Goal: Task Accomplishment & Management: Manage account settings

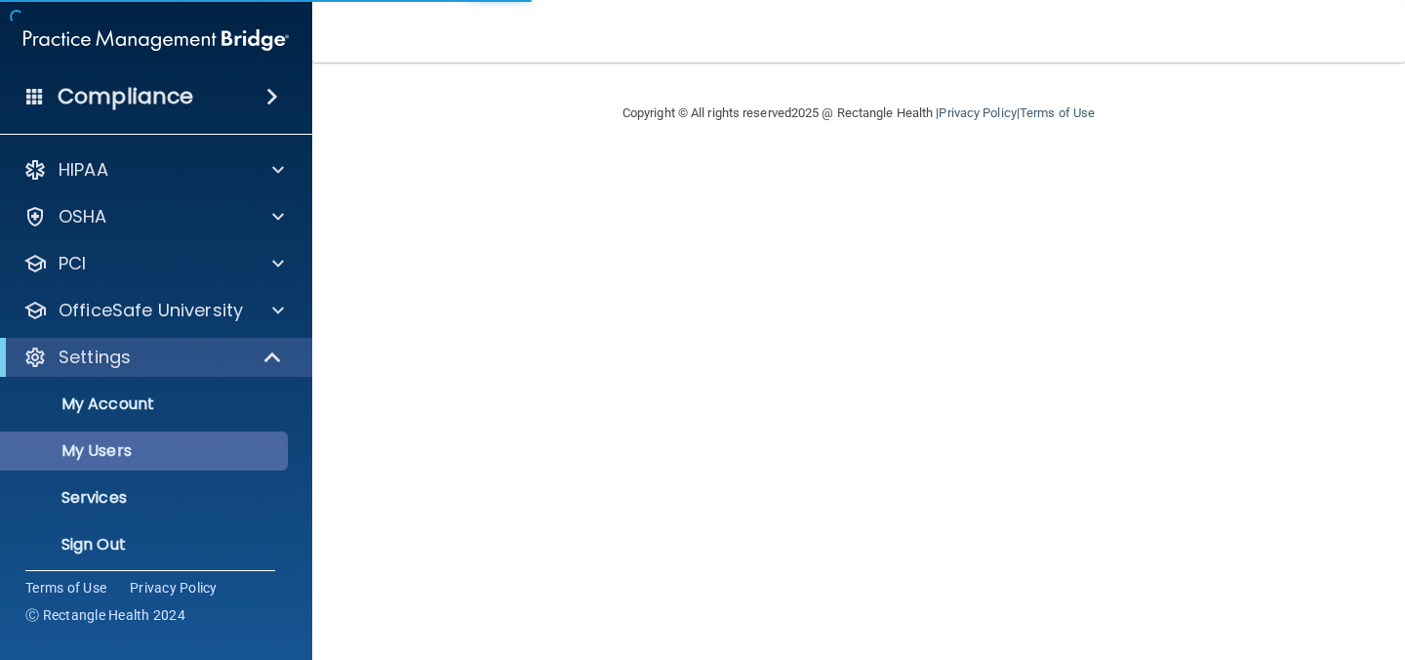
select select "20"
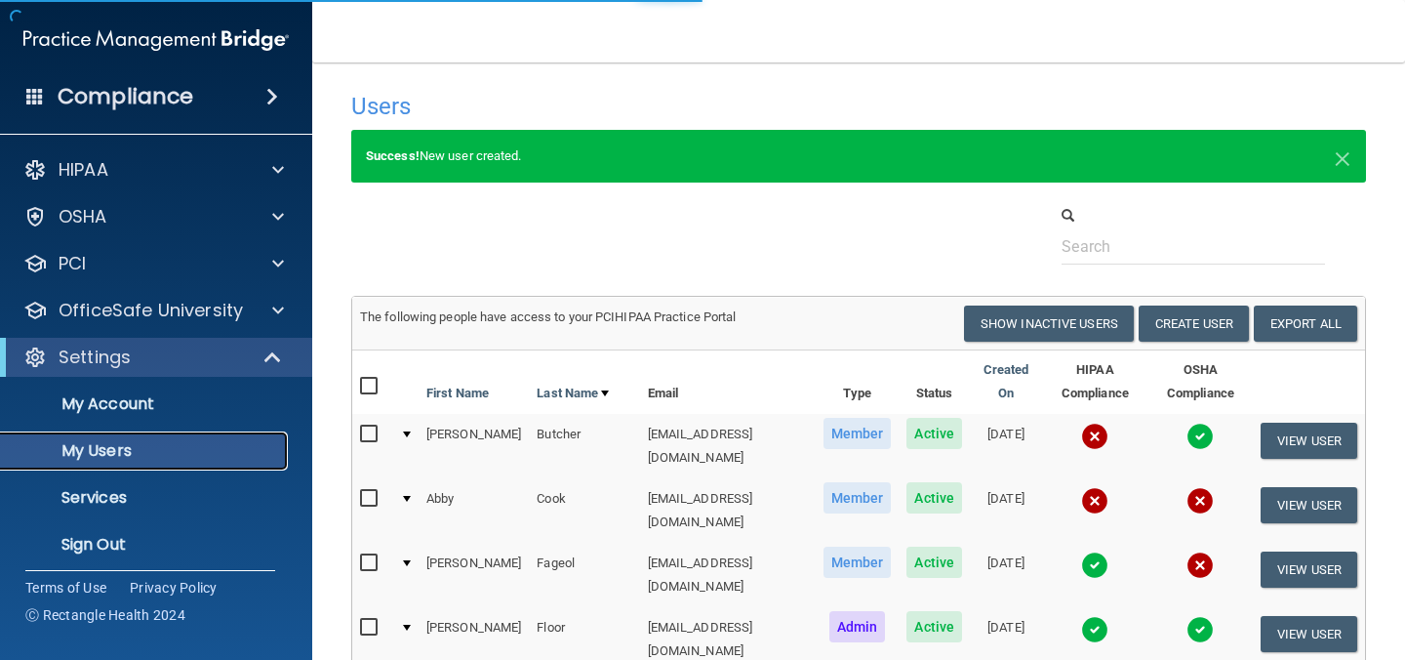
click at [204, 448] on p "My Users" at bounding box center [146, 451] width 266 height 20
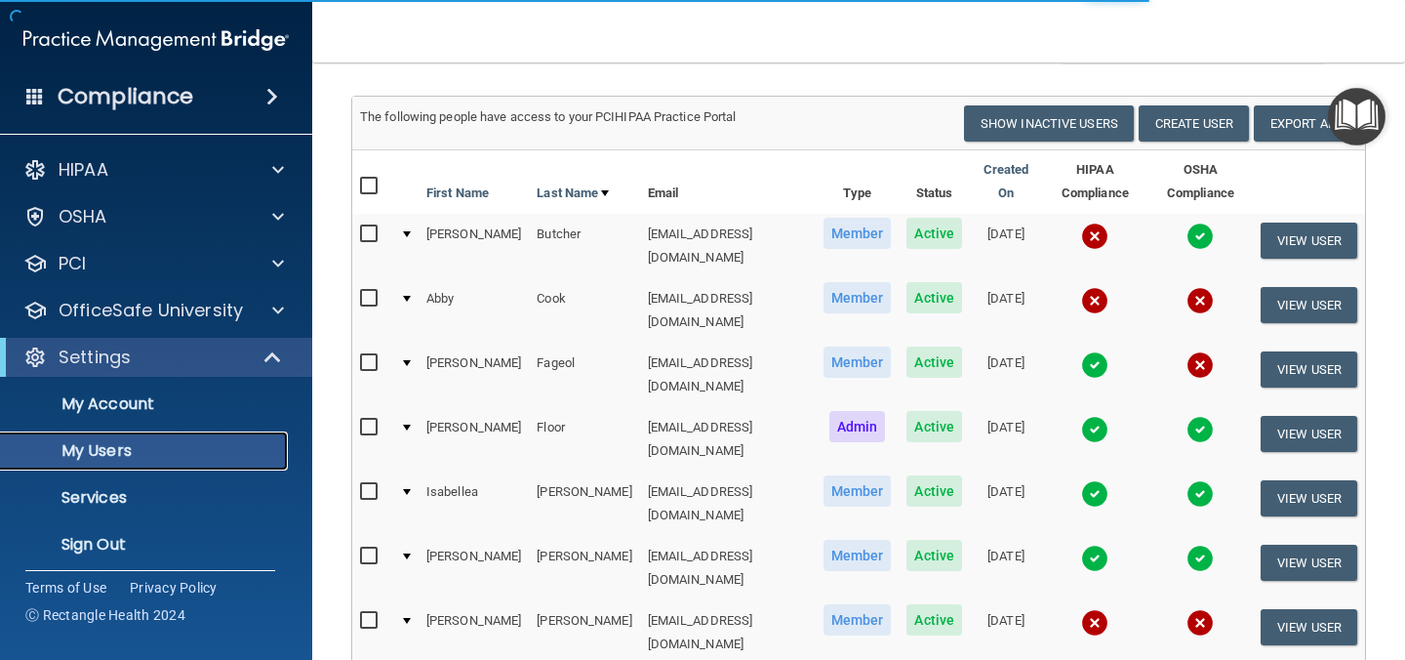
select select "20"
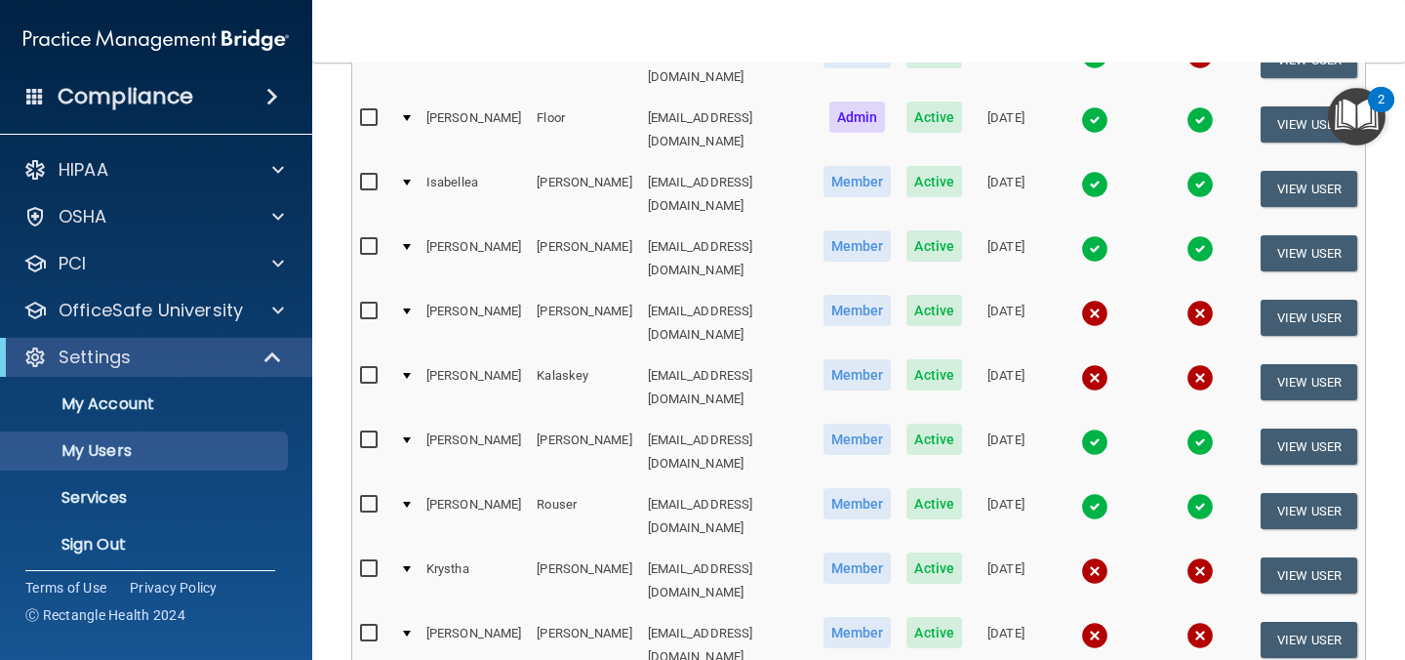
scroll to position [443, 0]
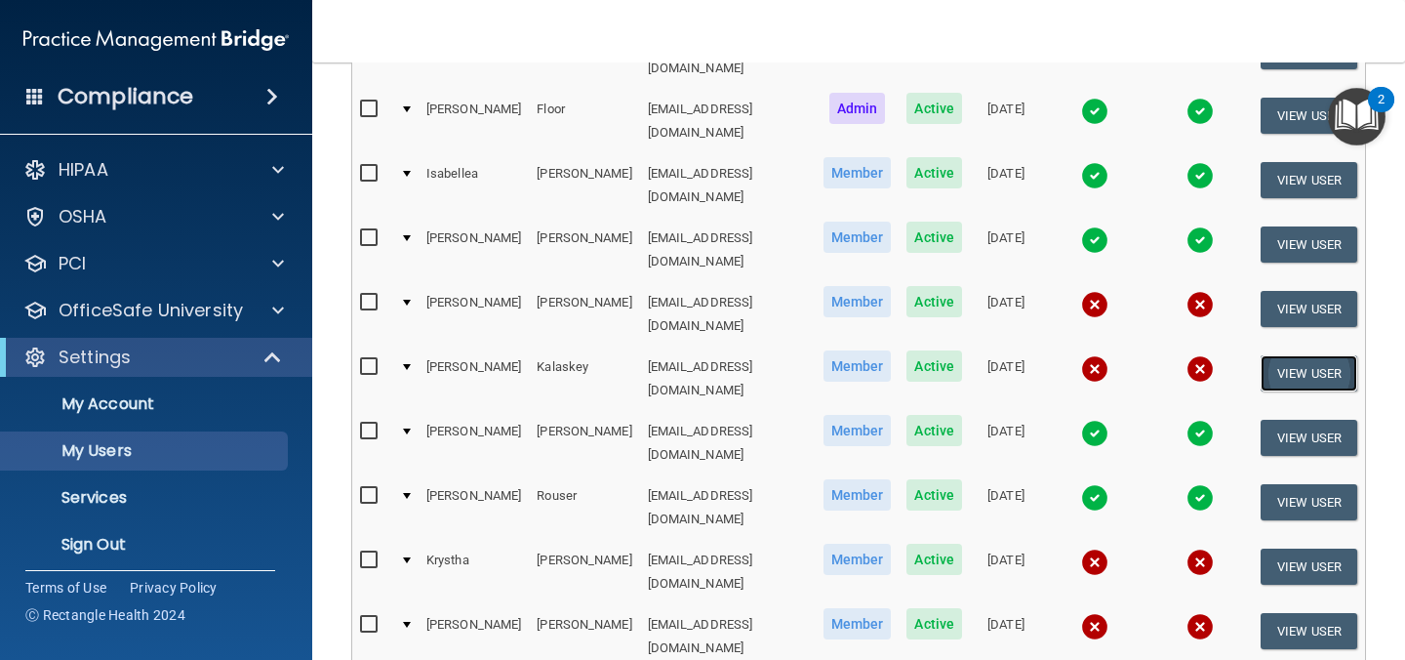
click at [1331, 355] on button "View User" at bounding box center [1309, 373] width 97 height 36
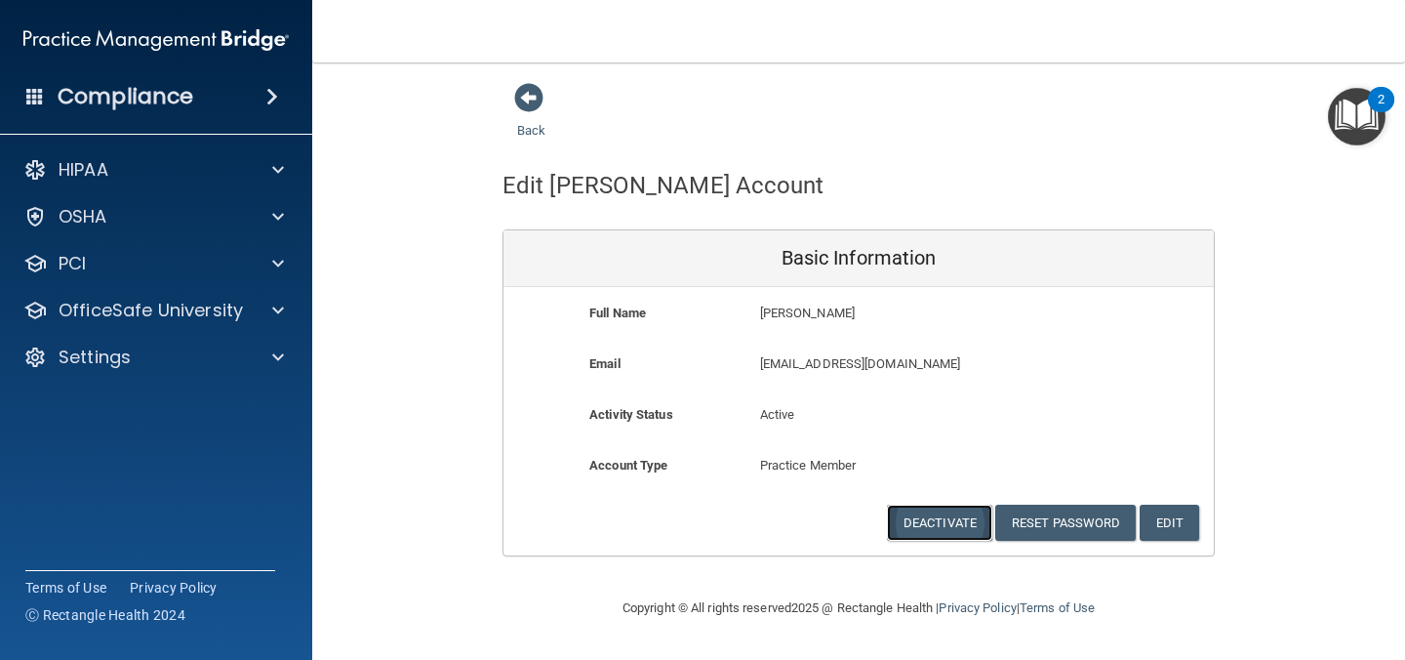
click at [933, 524] on button "Deactivate" at bounding box center [939, 522] width 105 height 36
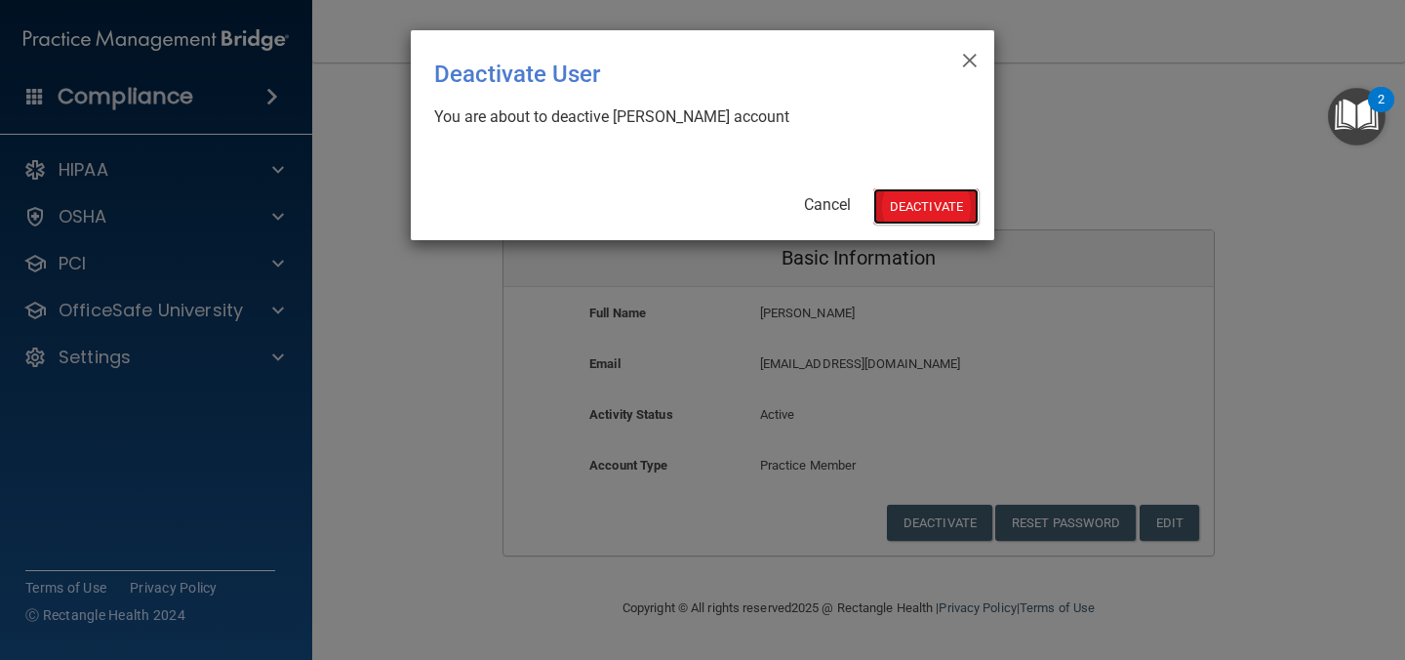
click at [910, 212] on button "Deactivate" at bounding box center [925, 206] width 105 height 36
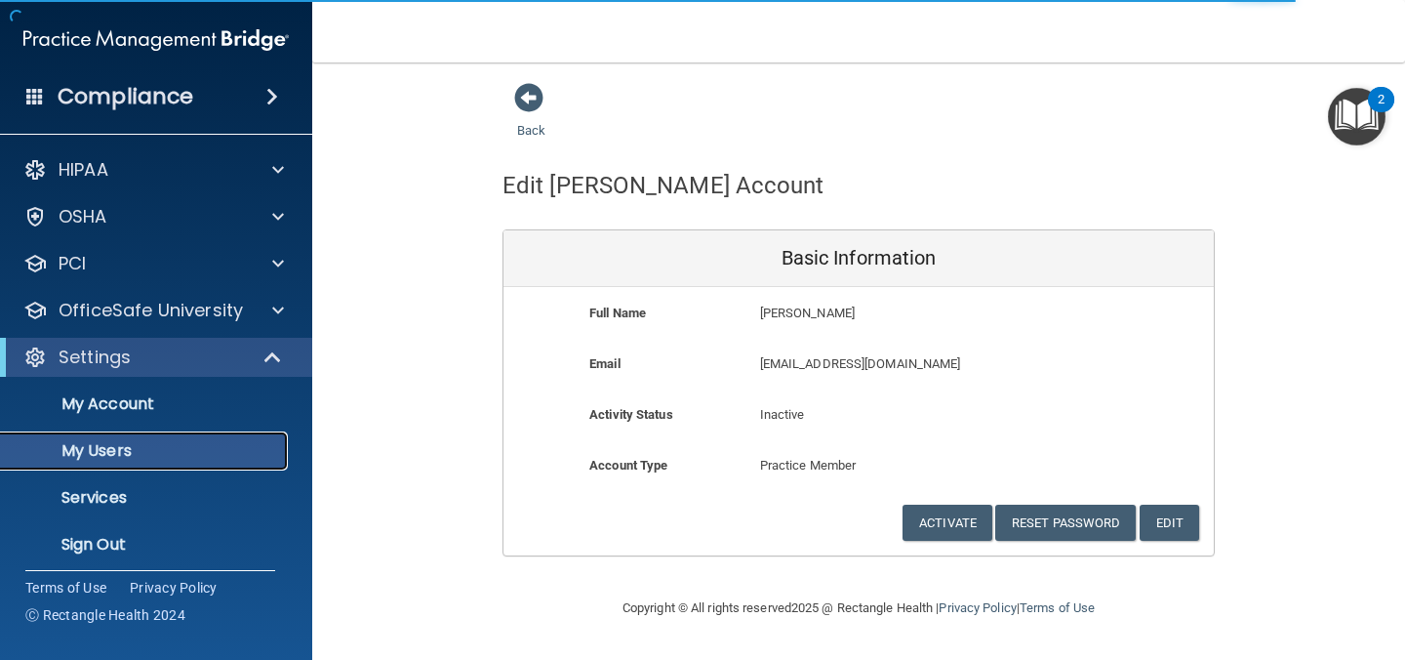
click at [179, 443] on p "My Users" at bounding box center [146, 451] width 266 height 20
select select "20"
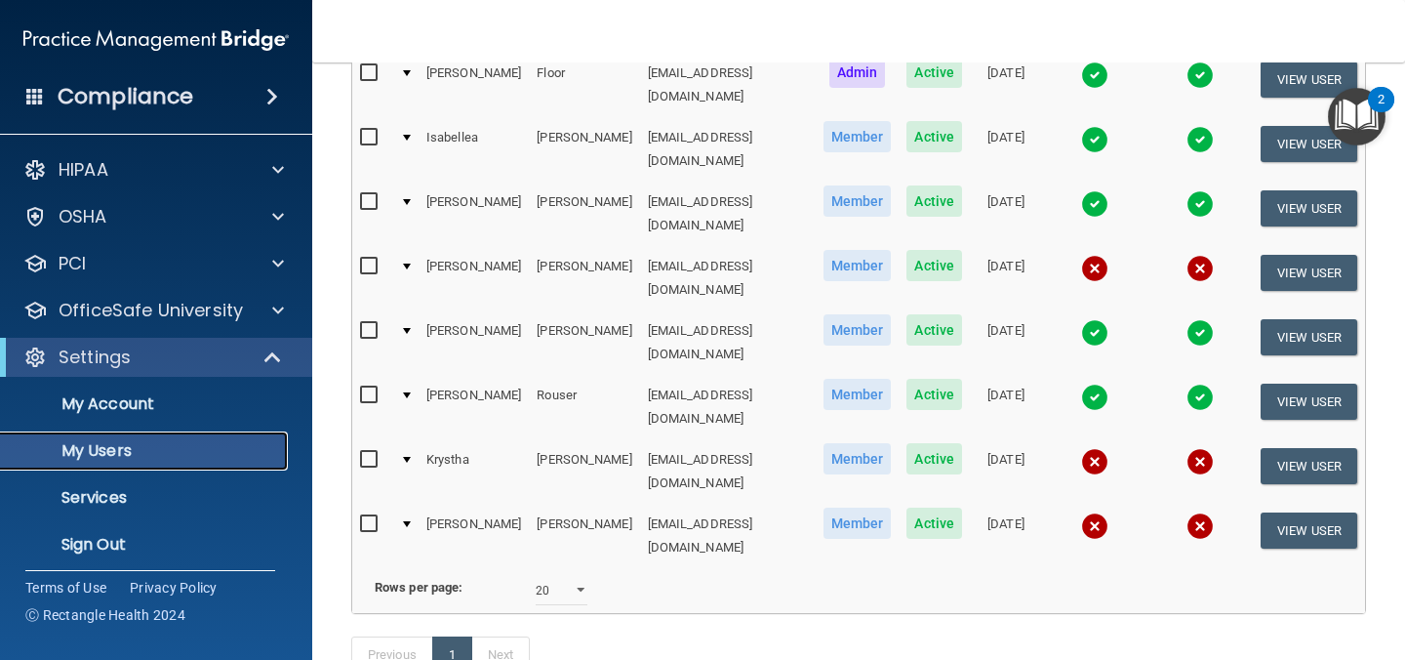
scroll to position [480, 0]
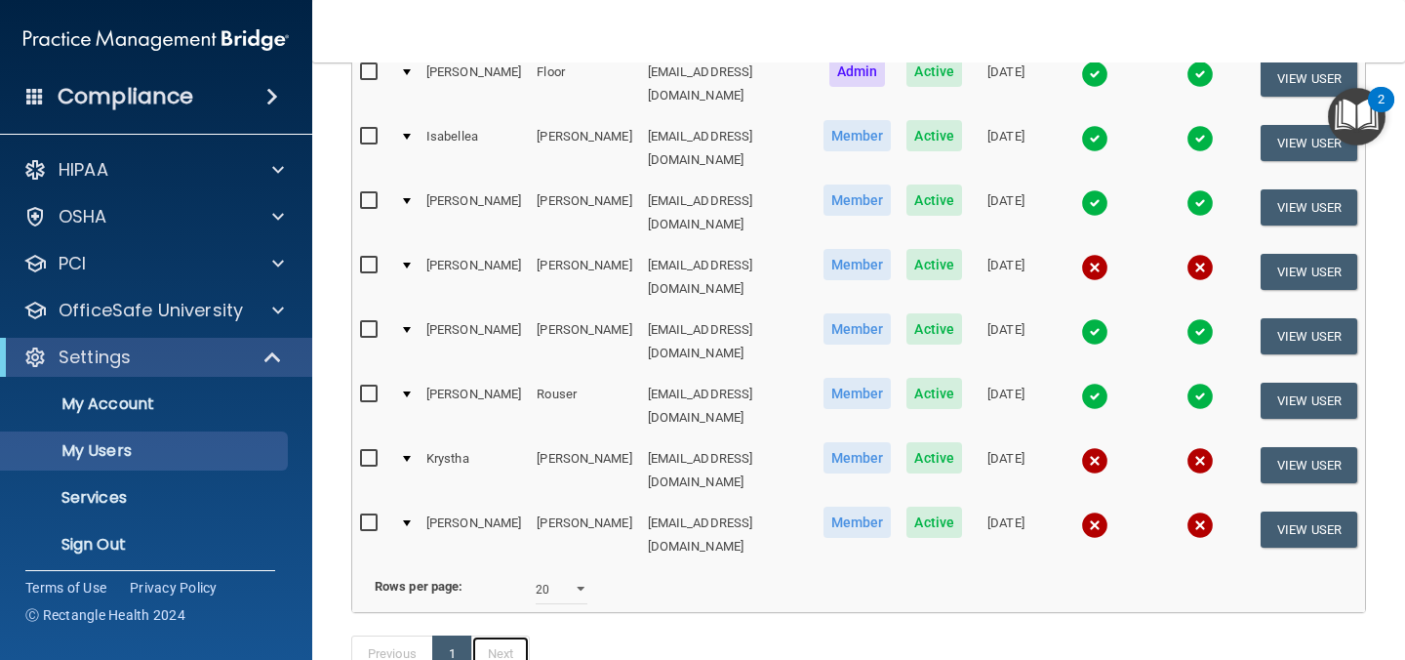
click at [512, 635] on link "Next" at bounding box center [500, 653] width 59 height 37
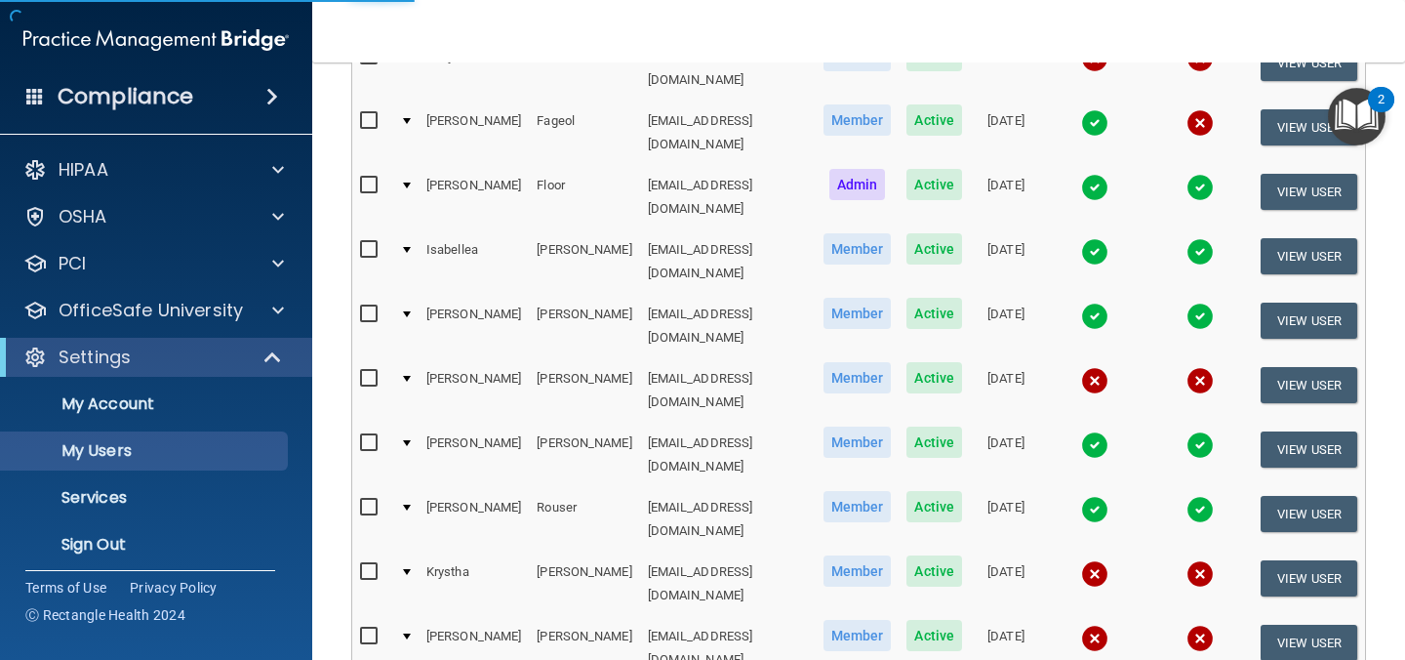
scroll to position [365, 0]
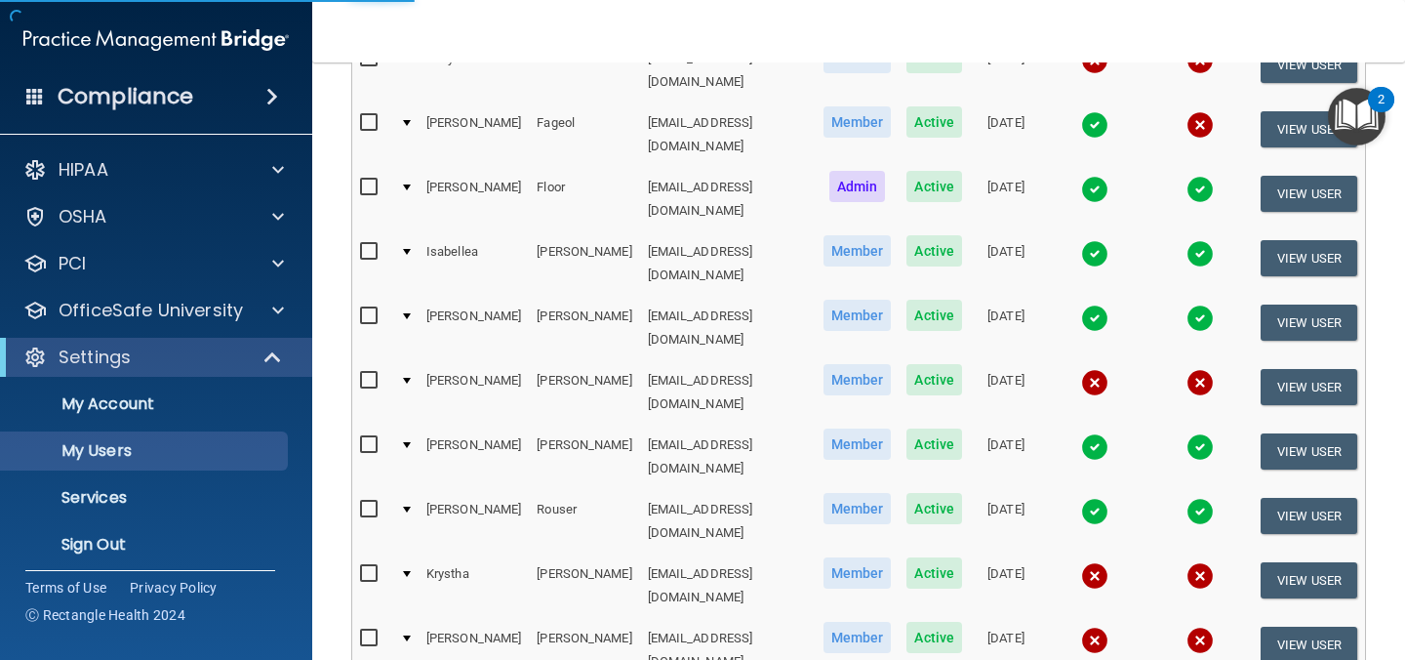
select select "20"
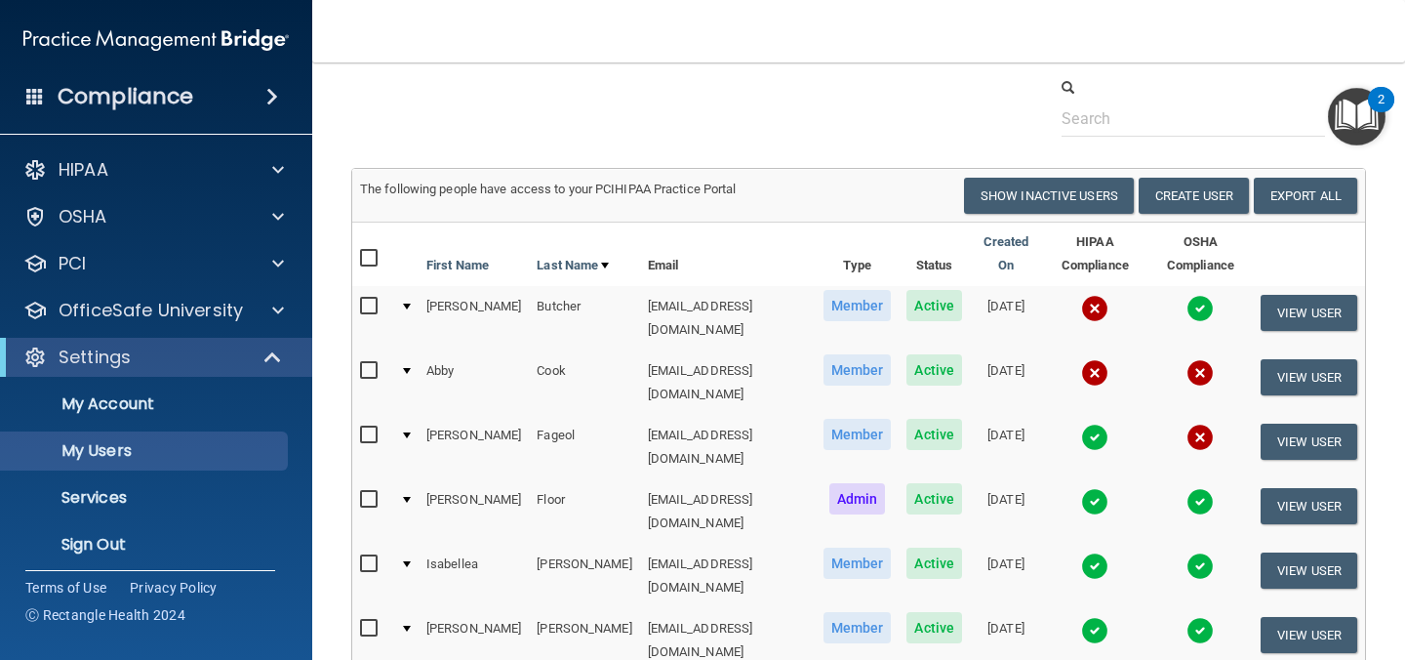
scroll to position [48, 0]
